Goal: Book appointment/travel/reservation

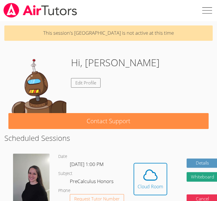
drag, startPoint x: 177, startPoint y: 71, endPoint x: 180, endPoint y: 59, distance: 12.0
drag, startPoint x: 180, startPoint y: 59, endPoint x: 164, endPoint y: 73, distance: 21.1
click at [164, 73] on div "Hi, Donovan Edit Profile" at bounding box center [108, 84] width 200 height 58
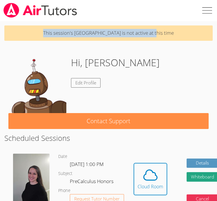
drag, startPoint x: 53, startPoint y: 32, endPoint x: 160, endPoint y: 39, distance: 106.5
click at [160, 39] on p "This session's [GEOGRAPHIC_DATA] is not active at this time" at bounding box center [108, 32] width 208 height 15
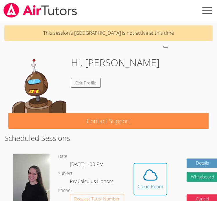
click at [148, 51] on div "This session's Cloud Room is not active at this time Hi, Donovan Edit Profile C…" at bounding box center [108, 177] width 217 height 313
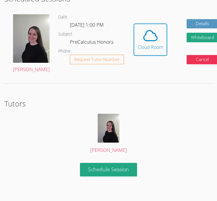
scroll to position [141, 0]
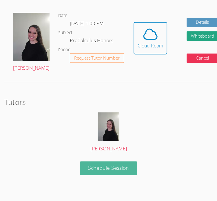
click at [131, 173] on link "Schedule Session" at bounding box center [108, 169] width 57 height 14
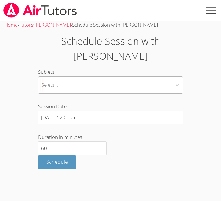
click at [61, 77] on div "Select..." at bounding box center [105, 85] width 133 height 17
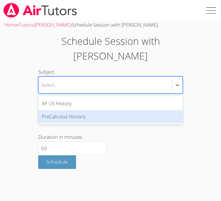
click at [85, 110] on div "PreCalculus Honors" at bounding box center [110, 116] width 145 height 13
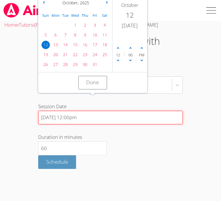
click at [80, 111] on input "10/12/2025 12:00pm" at bounding box center [110, 118] width 145 height 14
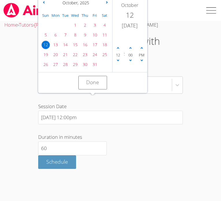
click at [107, 116] on form "Subject PreCalculus Honors Session Date 10/12/2025 12:00pm October , 2025 Sun M…" at bounding box center [110, 118] width 145 height 101
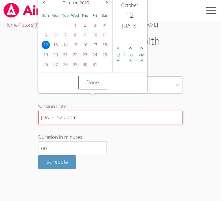
click at [70, 111] on input "10/12/2025 12:00pm" at bounding box center [110, 118] width 145 height 14
click at [74, 111] on input "10/12/2025 12:00pm" at bounding box center [110, 118] width 145 height 14
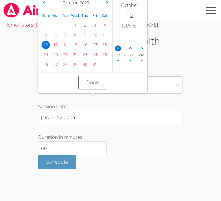
click at [119, 50] on span at bounding box center [118, 48] width 6 height 6
type input "10/12/2025 1:00pm"
drag, startPoint x: 133, startPoint y: 127, endPoint x: 119, endPoint y: 132, distance: 14.1
click at [133, 133] on div "Duration in minutes 60" at bounding box center [110, 144] width 145 height 22
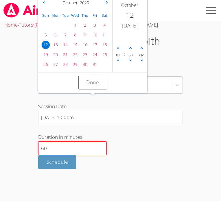
click at [61, 142] on input "60" at bounding box center [72, 149] width 69 height 14
drag, startPoint x: 65, startPoint y: 146, endPoint x: 60, endPoint y: 128, distance: 18.7
click at [63, 158] on span "Schedule" at bounding box center [57, 161] width 22 height 7
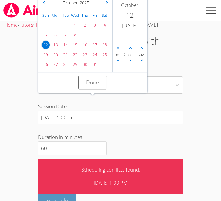
click at [113, 133] on div "Duration in minutes 60" at bounding box center [110, 144] width 145 height 22
click at [96, 77] on button "Done" at bounding box center [92, 83] width 29 height 14
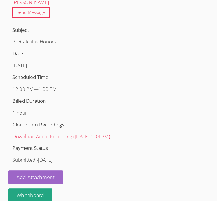
scroll to position [78, 0]
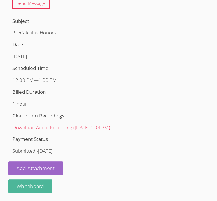
click at [38, 184] on button "Whiteboard" at bounding box center [30, 186] width 44 height 14
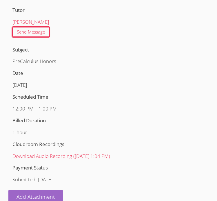
scroll to position [49, 0]
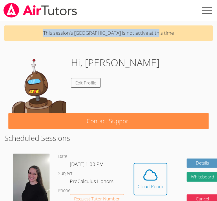
drag, startPoint x: 43, startPoint y: 30, endPoint x: 169, endPoint y: 31, distance: 125.6
click at [169, 31] on p "This session's [GEOGRAPHIC_DATA] is not active at this time" at bounding box center [108, 32] width 208 height 15
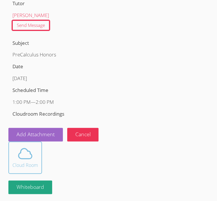
scroll to position [57, 0]
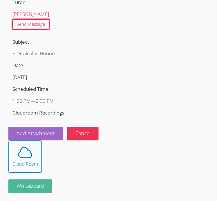
click at [36, 183] on button "Whiteboard" at bounding box center [30, 186] width 44 height 14
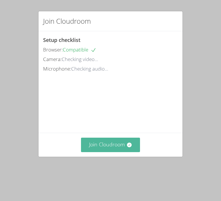
click at [122, 152] on button "Join Cloudroom" at bounding box center [110, 145] width 59 height 14
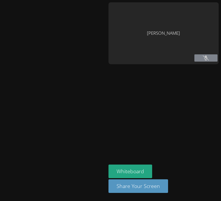
click at [212, 57] on button at bounding box center [206, 57] width 23 height 7
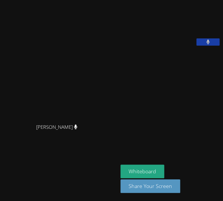
click at [209, 45] on icon at bounding box center [208, 42] width 4 height 5
click at [210, 45] on icon at bounding box center [208, 42] width 6 height 5
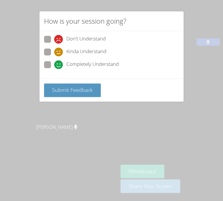
click at [54, 69] on span at bounding box center [54, 69] width 0 height 0
click at [54, 63] on input "Completely Understand" at bounding box center [56, 63] width 5 height 5
radio input "true"
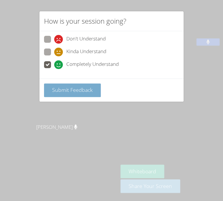
click at [61, 87] on span "Submit Feedback" at bounding box center [72, 90] width 41 height 7
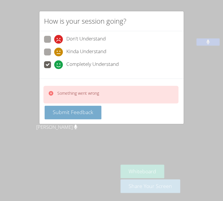
click at [87, 111] on span "Submit Feedback" at bounding box center [73, 112] width 41 height 7
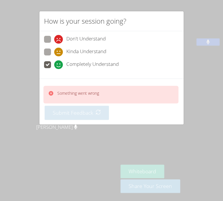
click at [51, 93] on icon at bounding box center [51, 94] width 6 height 6
click at [144, 138] on div "How is your session going? Don't Understand Kinda Understand Completely Underst…" at bounding box center [111, 100] width 223 height 201
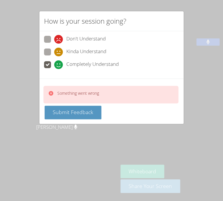
click at [51, 91] on icon at bounding box center [51, 93] width 5 height 5
click at [135, 133] on div "How is your session going? Don't Understand Kinda Understand Completely Underst…" at bounding box center [111, 100] width 223 height 201
drag, startPoint x: 190, startPoint y: 80, endPoint x: 188, endPoint y: 78, distance: 3.1
click at [189, 80] on div "How is your session going? Don't Understand Kinda Understand Completely Underst…" at bounding box center [111, 100] width 223 height 201
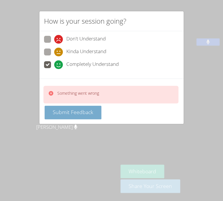
click at [84, 115] on span "Submit Feedback" at bounding box center [73, 112] width 41 height 7
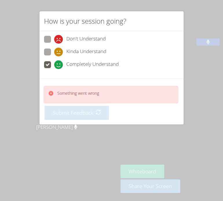
click at [50, 91] on icon at bounding box center [51, 93] width 5 height 5
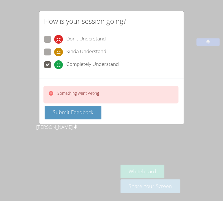
click at [50, 91] on icon at bounding box center [51, 93] width 5 height 5
click at [214, 43] on div "How is your session going? Don't Understand Kinda Understand Completely Underst…" at bounding box center [111, 100] width 223 height 201
drag, startPoint x: 170, startPoint y: 100, endPoint x: 154, endPoint y: 118, distance: 23.8
click at [154, 118] on div "Something went wrong Submit Feedback" at bounding box center [111, 101] width 144 height 45
click at [54, 56] on span at bounding box center [54, 56] width 0 height 0
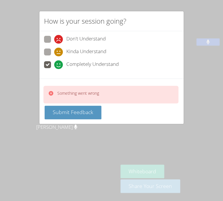
click at [54, 52] on input "Kinda Understand" at bounding box center [56, 51] width 5 height 5
radio input "true"
click at [54, 69] on span at bounding box center [54, 69] width 0 height 0
click at [54, 61] on input "Completely Understand" at bounding box center [56, 63] width 5 height 5
radio input "true"
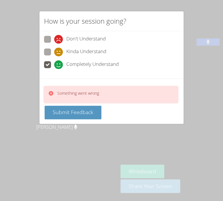
click at [66, 142] on div "How is your session going? Don't Understand Kinda Understand Completely Underst…" at bounding box center [111, 100] width 223 height 201
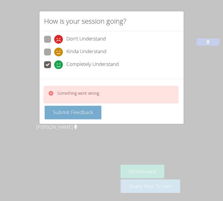
click at [84, 110] on span "Submit Feedback" at bounding box center [73, 112] width 41 height 7
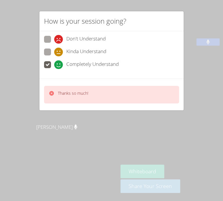
click at [51, 94] on icon at bounding box center [51, 93] width 5 height 5
click at [50, 91] on icon at bounding box center [51, 93] width 5 height 5
